Goal: Task Accomplishment & Management: Use online tool/utility

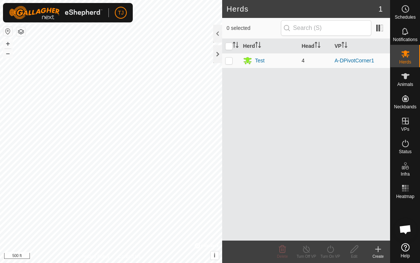
click at [228, 62] on p-checkbox at bounding box center [228, 61] width 7 height 6
checkbox input "true"
click at [258, 61] on div "Test" at bounding box center [260, 61] width 10 height 8
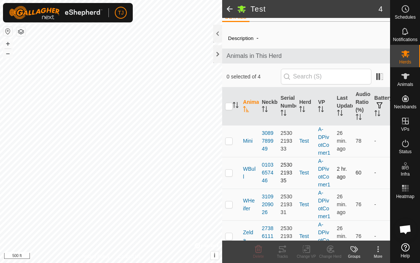
scroll to position [11, 0]
click at [229, 105] on input "checkbox" at bounding box center [228, 105] width 7 height 7
checkbox input "true"
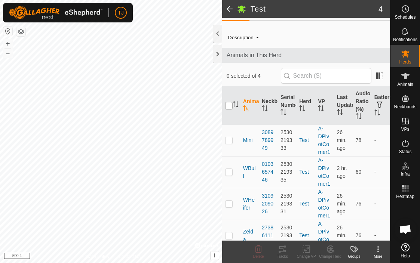
checkbox input "true"
click at [286, 253] on icon at bounding box center [282, 249] width 9 height 9
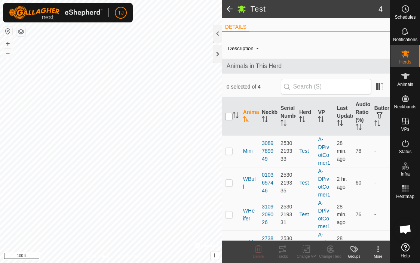
click at [228, 118] on input "checkbox" at bounding box center [228, 116] width 7 height 7
checkbox input "true"
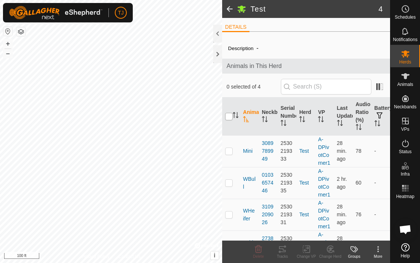
checkbox input "true"
click at [283, 251] on icon at bounding box center [282, 249] width 9 height 9
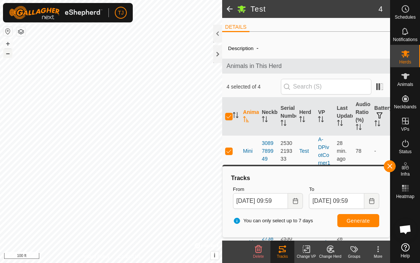
click at [9, 53] on button "–" at bounding box center [7, 53] width 9 height 9
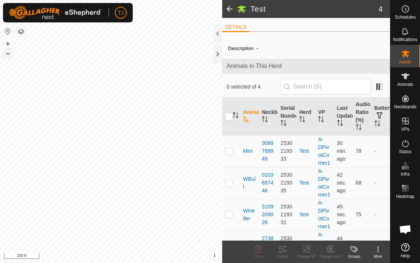
click at [8, 54] on button "–" at bounding box center [7, 53] width 9 height 9
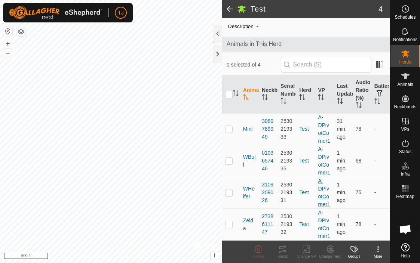
scroll to position [22, 0]
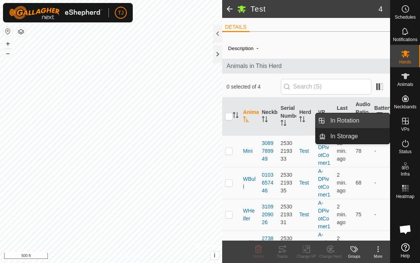
click at [364, 117] on link "In Rotation" at bounding box center [358, 120] width 64 height 15
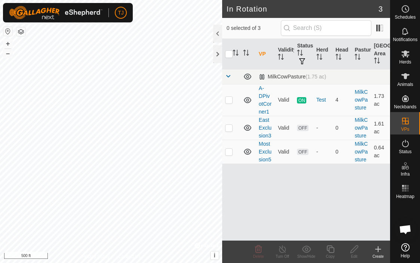
click at [376, 251] on icon at bounding box center [377, 249] width 9 height 9
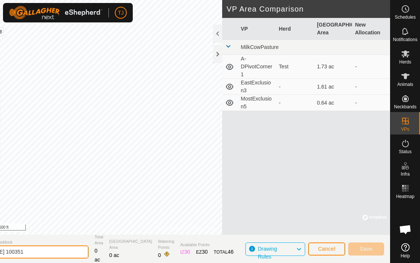
click at [72, 252] on input "2025-09-30 100351" at bounding box center [36, 252] width 105 height 13
type input "2"
type input "ADPivotCorner2"
click at [335, 250] on button "Cancel" at bounding box center [326, 249] width 37 height 13
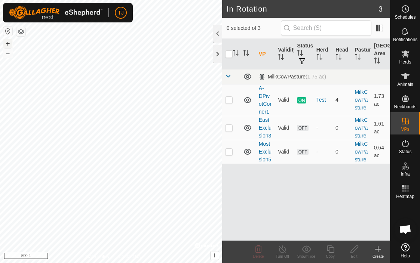
click at [9, 44] on button "+" at bounding box center [7, 43] width 9 height 9
click at [9, 52] on button "–" at bounding box center [7, 53] width 9 height 9
click at [378, 251] on icon at bounding box center [378, 249] width 0 height 5
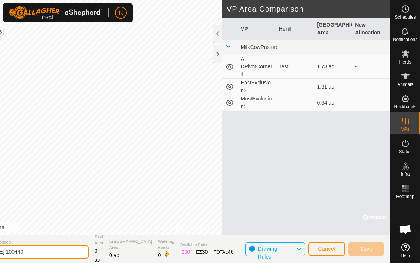
click at [74, 252] on input "2025-09-30 100440" at bounding box center [36, 252] width 105 height 13
type input "2"
type input "ADPivotCorner2"
click at [216, 52] on div at bounding box center [217, 54] width 9 height 18
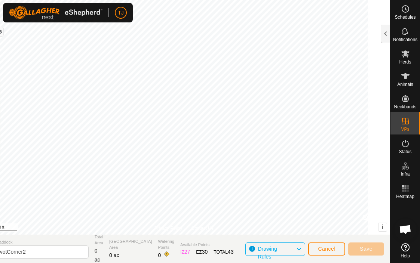
click at [326, 251] on span "Cancel" at bounding box center [327, 249] width 18 height 6
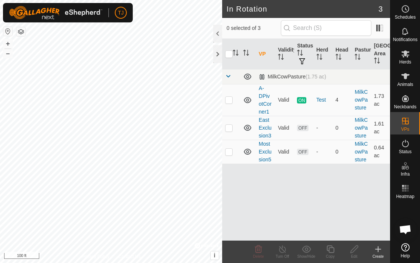
click at [379, 250] on icon at bounding box center [377, 249] width 9 height 9
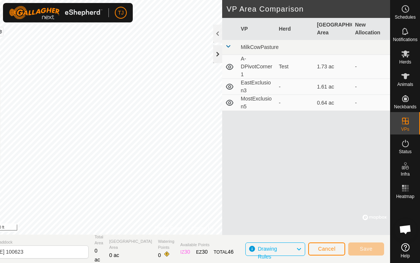
click at [218, 52] on div at bounding box center [217, 54] width 9 height 18
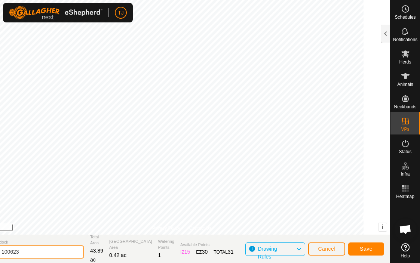
click at [59, 251] on input "2025-09-30 100623" at bounding box center [31, 252] width 105 height 13
type input "2"
type input "ADPivotCorner2"
click at [365, 248] on span "Save" at bounding box center [366, 249] width 13 height 6
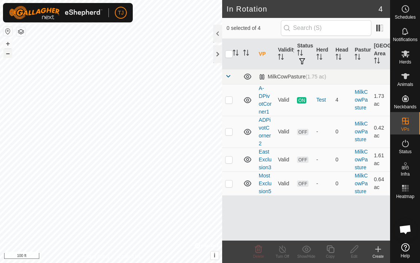
click at [8, 54] on button "–" at bounding box center [7, 53] width 9 height 9
click at [8, 46] on button "+" at bounding box center [7, 43] width 9 height 9
click at [409, 77] on icon at bounding box center [405, 76] width 9 height 9
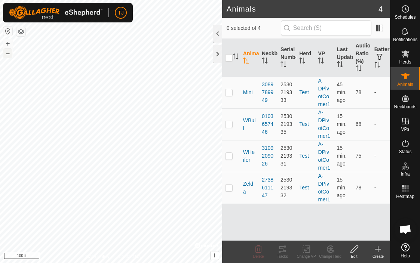
click at [9, 53] on button "–" at bounding box center [7, 53] width 9 height 9
click at [406, 58] on icon at bounding box center [405, 53] width 9 height 9
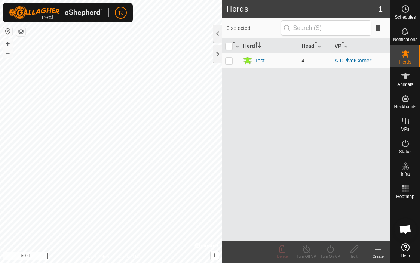
click at [229, 64] on td at bounding box center [231, 60] width 18 height 15
checkbox input "true"
click at [331, 250] on icon at bounding box center [330, 249] width 9 height 9
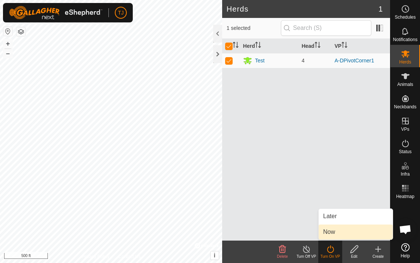
click at [337, 233] on link "Now" at bounding box center [355, 232] width 74 height 15
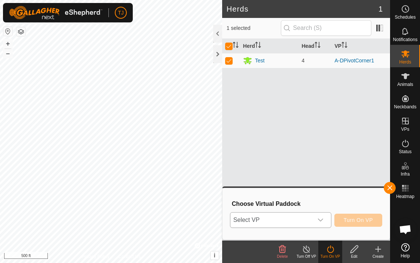
click at [321, 219] on icon "dropdown trigger" at bounding box center [320, 220] width 6 height 6
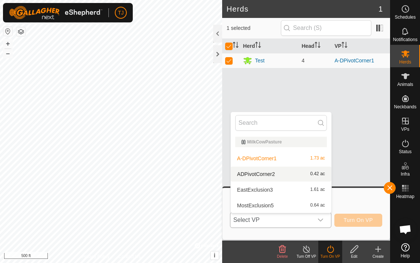
click at [266, 175] on li "ADPivotCorner2 0.42 ac" at bounding box center [281, 174] width 101 height 15
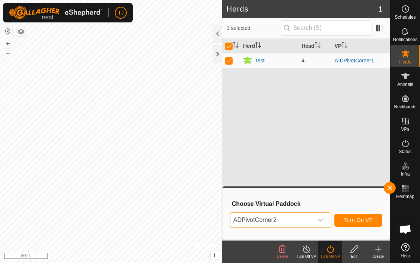
click at [351, 217] on span "Turn On VP" at bounding box center [357, 220] width 29 height 6
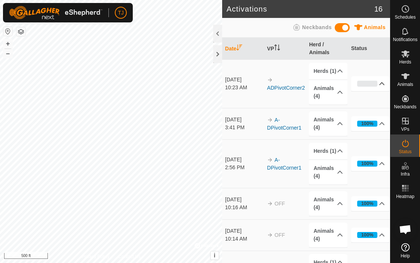
click at [382, 84] on p-accordion-header "0%" at bounding box center [370, 83] width 38 height 15
click at [382, 82] on p-accordion-header "0%" at bounding box center [370, 83] width 38 height 15
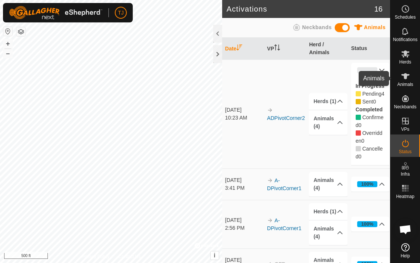
click at [405, 77] on icon at bounding box center [405, 76] width 8 height 6
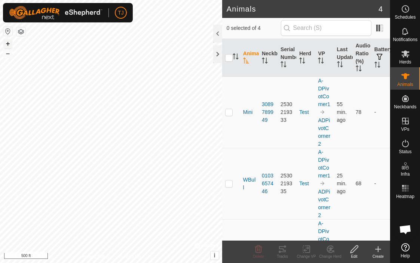
click at [7, 42] on button "+" at bounding box center [7, 43] width 9 height 9
click at [9, 55] on button "–" at bounding box center [7, 53] width 9 height 9
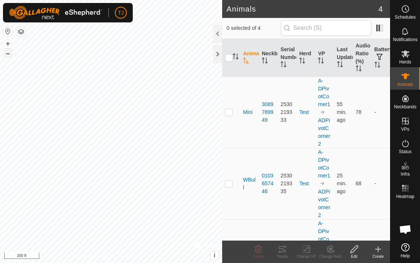
click at [9, 55] on button "–" at bounding box center [7, 53] width 9 height 9
click at [406, 147] on icon at bounding box center [405, 143] width 7 height 7
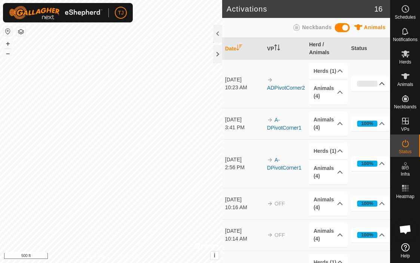
click at [381, 84] on p-accordion-header "0%" at bounding box center [370, 83] width 38 height 15
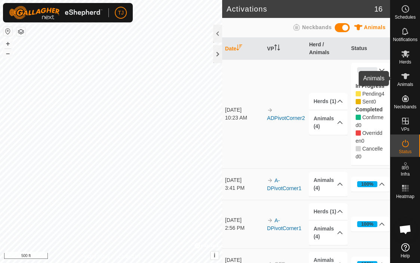
click at [405, 77] on icon at bounding box center [405, 76] width 8 height 6
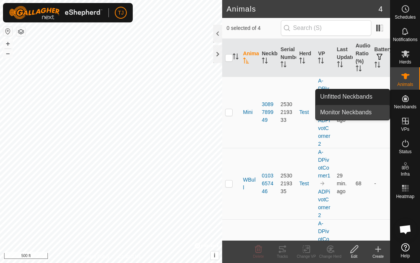
click at [361, 111] on link "Monitor Neckbands" at bounding box center [352, 112] width 74 height 15
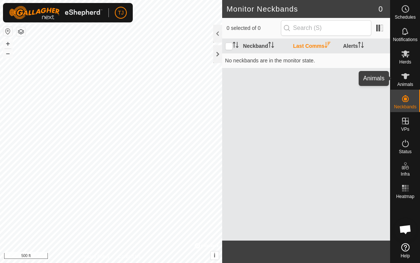
click at [409, 82] on span "Animals" at bounding box center [405, 84] width 16 height 4
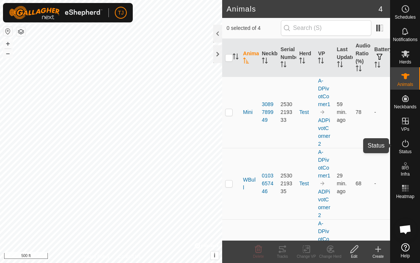
click at [405, 147] on icon at bounding box center [405, 143] width 9 height 9
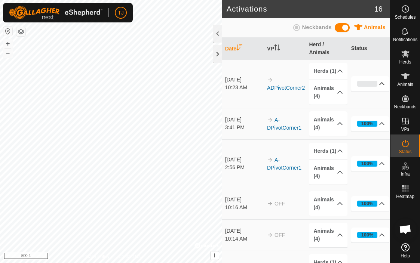
click at [384, 84] on p-accordion-header "0%" at bounding box center [370, 83] width 38 height 15
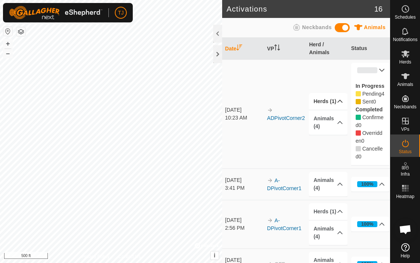
click at [342, 104] on p-accordion-header "Herds (1)" at bounding box center [328, 101] width 38 height 17
click at [339, 135] on p-accordion-header "Animals (4)" at bounding box center [328, 132] width 38 height 25
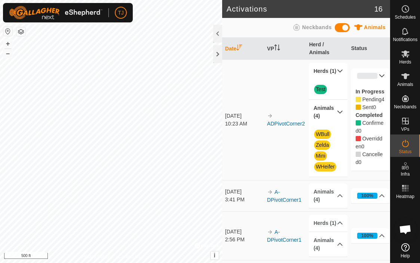
click at [341, 111] on p-accordion-header "Animals (4)" at bounding box center [328, 112] width 38 height 25
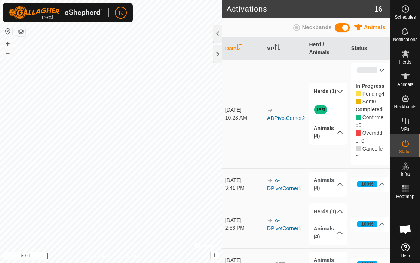
click at [342, 95] on p-accordion-header "Herds (1)" at bounding box center [328, 91] width 38 height 17
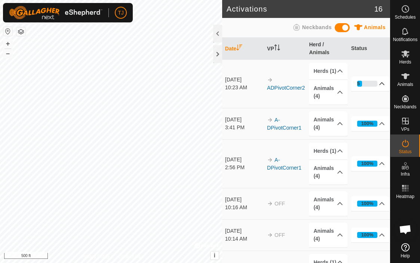
click at [383, 83] on p-accordion-header "25%" at bounding box center [370, 83] width 38 height 15
click at [382, 84] on p-accordion-header "50%" at bounding box center [370, 83] width 38 height 15
click at [380, 85] on p-accordion-header "50%" at bounding box center [370, 83] width 38 height 15
click at [407, 80] on icon at bounding box center [405, 76] width 9 height 9
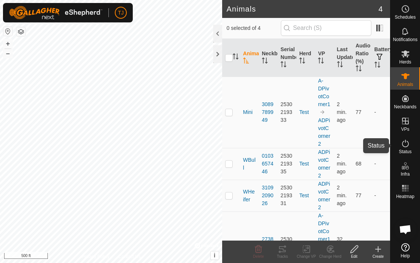
click at [407, 145] on icon at bounding box center [405, 143] width 9 height 9
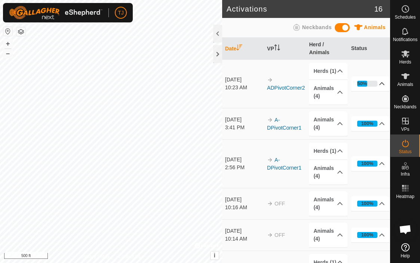
click at [382, 84] on p-accordion-header "50%" at bounding box center [370, 83] width 38 height 15
click at [406, 81] on es-animals-svg-icon at bounding box center [404, 76] width 13 height 12
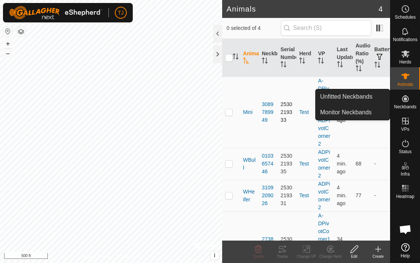
click at [344, 134] on td "4 min. ago" at bounding box center [343, 112] width 19 height 71
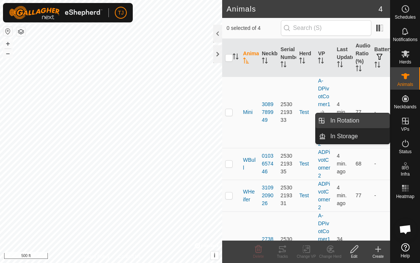
click at [361, 122] on link "In Rotation" at bounding box center [358, 120] width 64 height 15
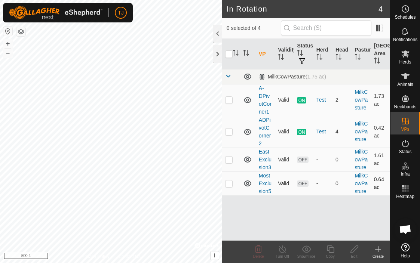
click at [229, 185] on p-checkbox at bounding box center [228, 184] width 7 height 6
click at [259, 250] on icon at bounding box center [258, 248] width 7 height 7
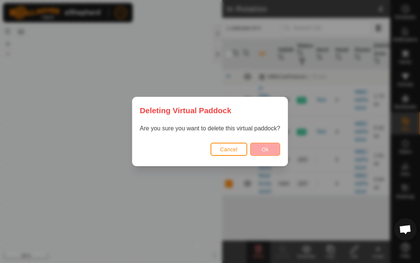
click at [266, 148] on span "Ok" at bounding box center [265, 150] width 7 height 6
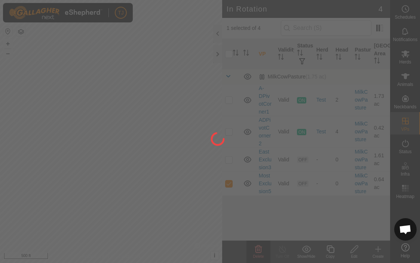
checkbox input "false"
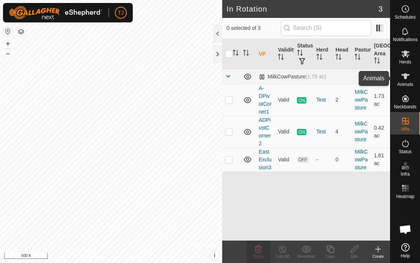
click at [405, 78] on icon at bounding box center [405, 76] width 8 height 6
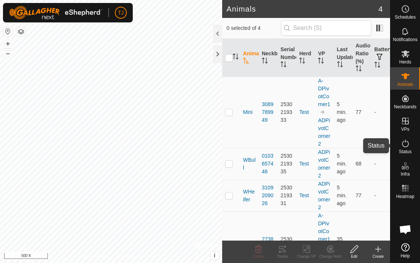
click at [406, 147] on icon at bounding box center [405, 143] width 9 height 9
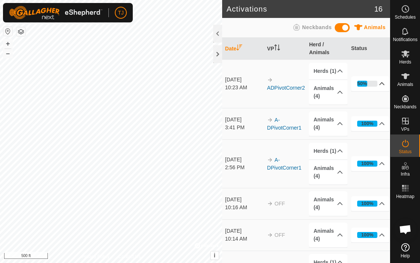
click at [382, 85] on p-accordion-header "50%" at bounding box center [370, 83] width 38 height 15
click at [381, 84] on p-accordion-header "50%" at bounding box center [370, 83] width 38 height 15
click at [383, 84] on p-accordion-header "50%" at bounding box center [370, 83] width 38 height 15
click at [383, 83] on p-accordion-header "50%" at bounding box center [370, 83] width 38 height 15
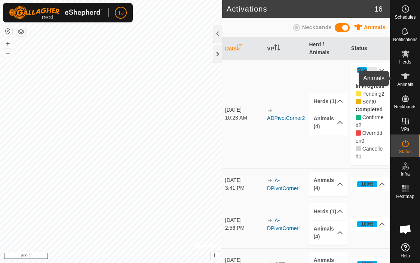
click at [406, 78] on icon at bounding box center [405, 76] width 8 height 6
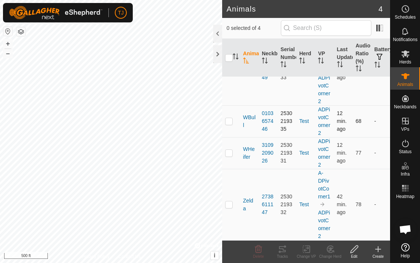
scroll to position [43, 0]
